Goal: Task Accomplishment & Management: Complete application form

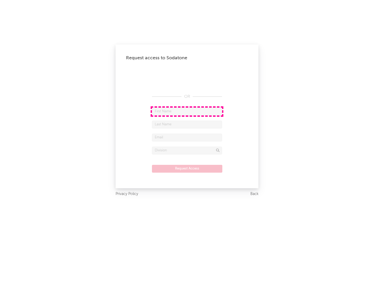
click at [187, 111] on input "text" at bounding box center [187, 112] width 70 height 8
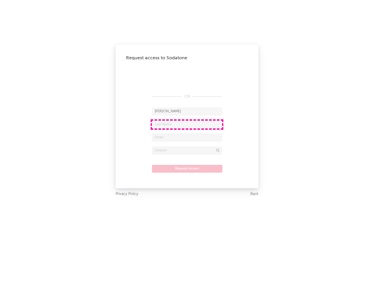
type input "[PERSON_NAME]"
click at [187, 124] on input "text" at bounding box center [187, 125] width 70 height 8
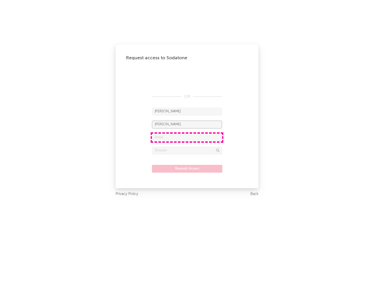
type input "[PERSON_NAME]"
click at [187, 137] on input "text" at bounding box center [187, 138] width 70 height 8
type input "[EMAIL_ADDRESS][DOMAIN_NAME]"
click at [187, 150] on input "text" at bounding box center [187, 151] width 70 height 8
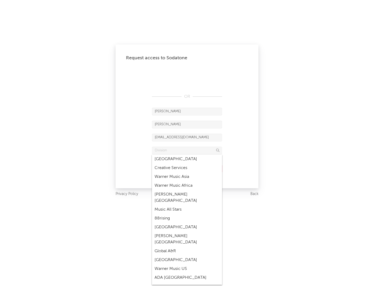
click at [187, 205] on div "Music All Stars" at bounding box center [187, 209] width 70 height 9
type input "Music All Stars"
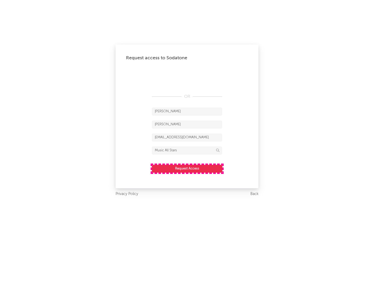
click at [187, 168] on button "Request Access" at bounding box center [187, 169] width 70 height 8
